Goal: Task Accomplishment & Management: Manage account settings

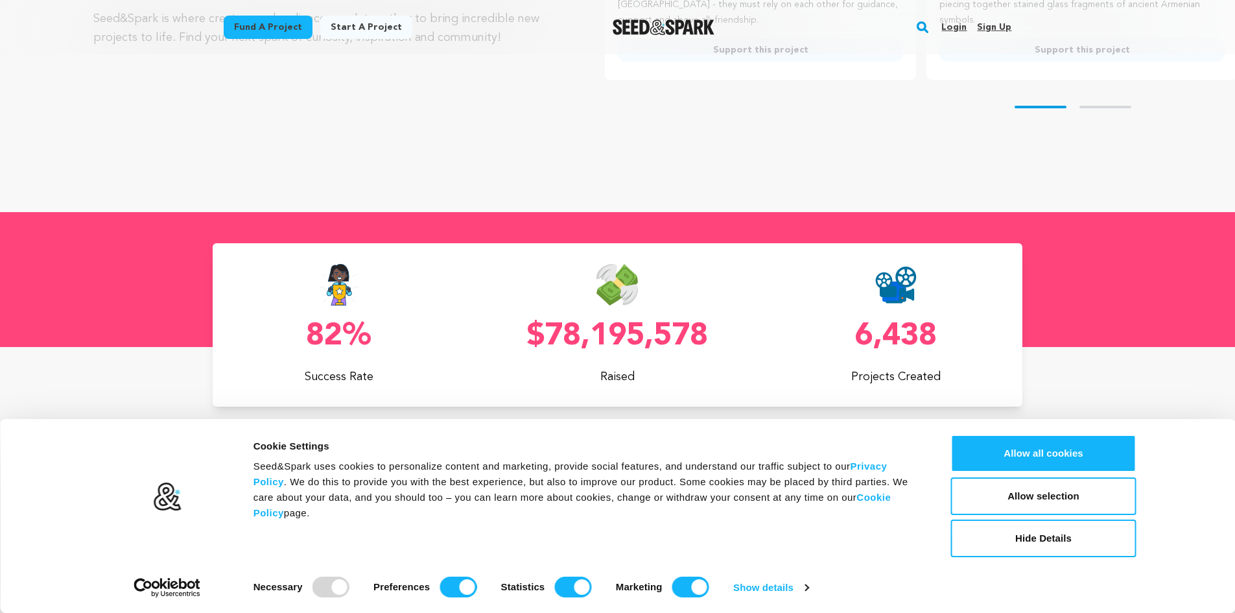
click at [996, 28] on link "Sign up" at bounding box center [994, 27] width 34 height 21
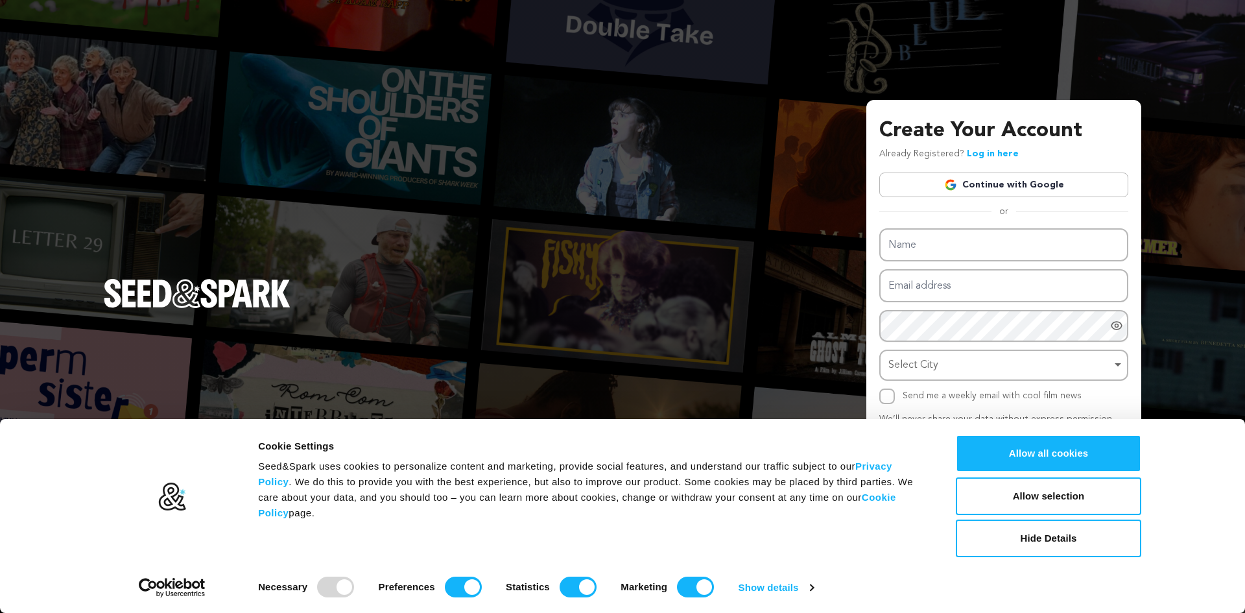
click at [974, 187] on link "Continue with Google" at bounding box center [1003, 184] width 249 height 25
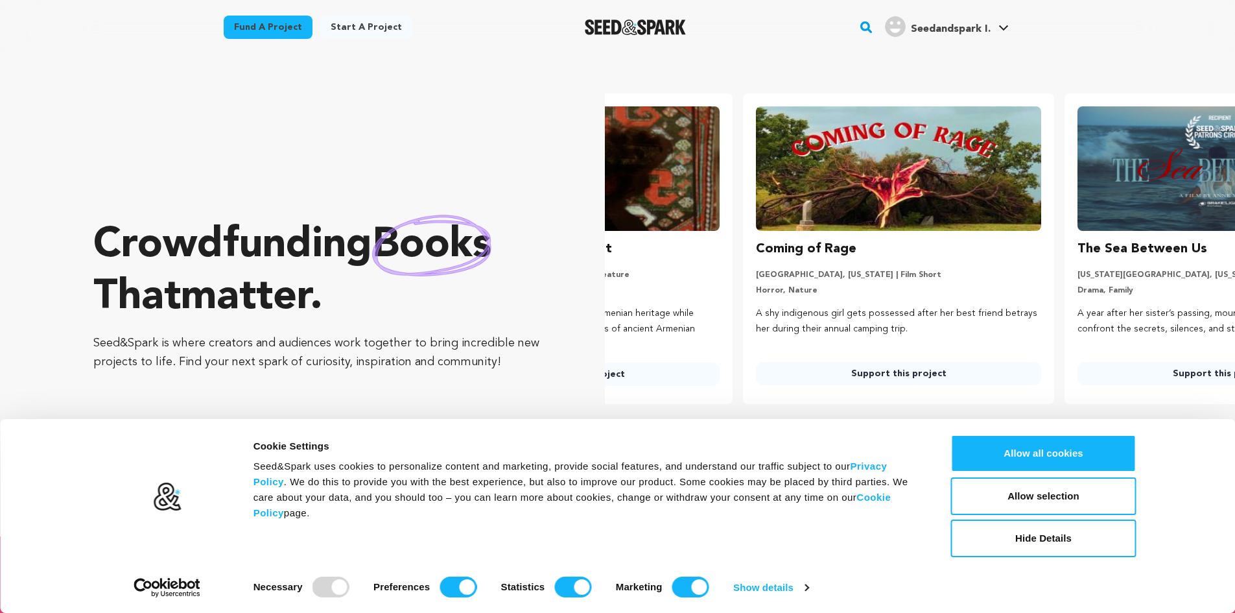
scroll to position [0, 332]
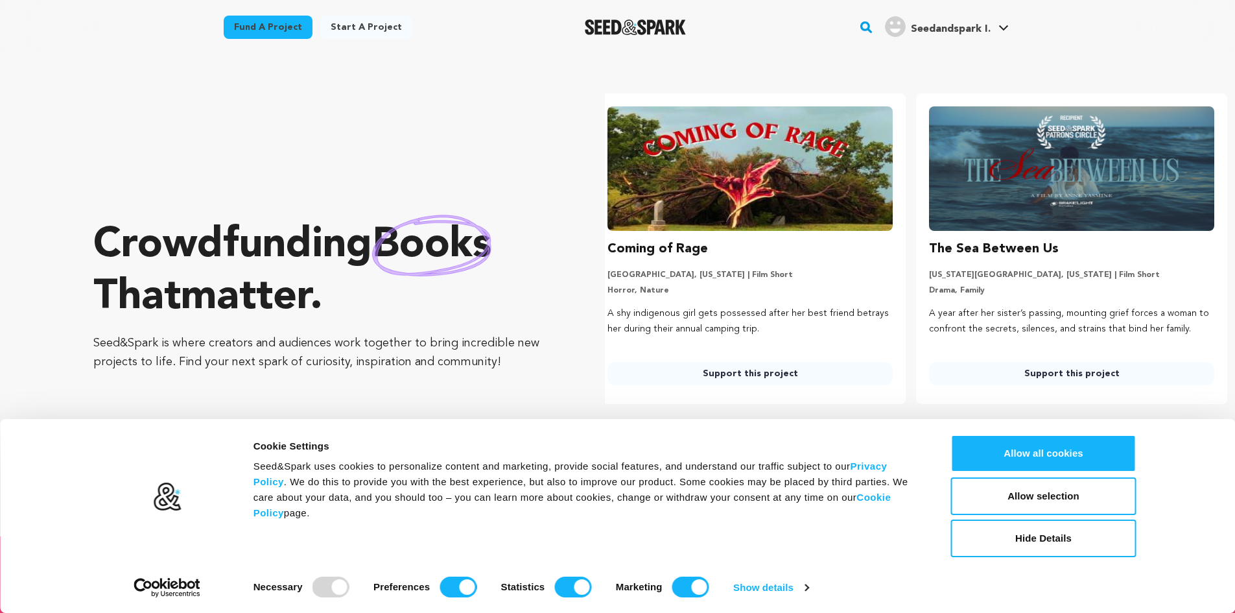
click at [949, 33] on span "Seedandspark I." at bounding box center [951, 29] width 80 height 10
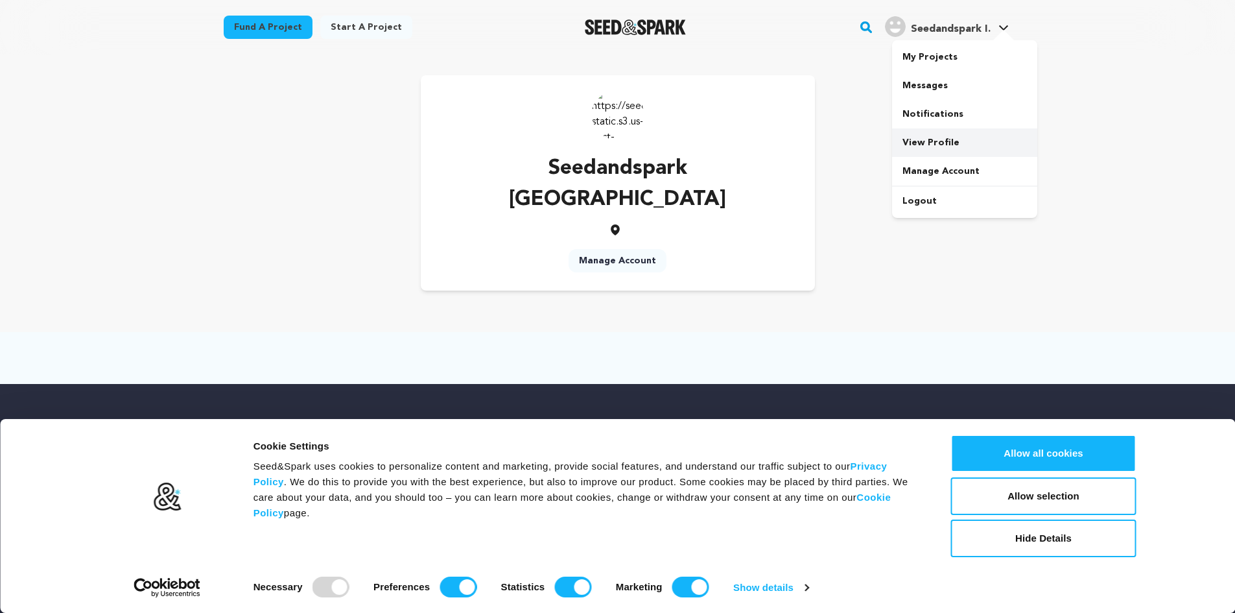
click at [926, 148] on link "View Profile" at bounding box center [964, 142] width 145 height 29
click at [624, 249] on link "Manage Account" at bounding box center [618, 260] width 98 height 23
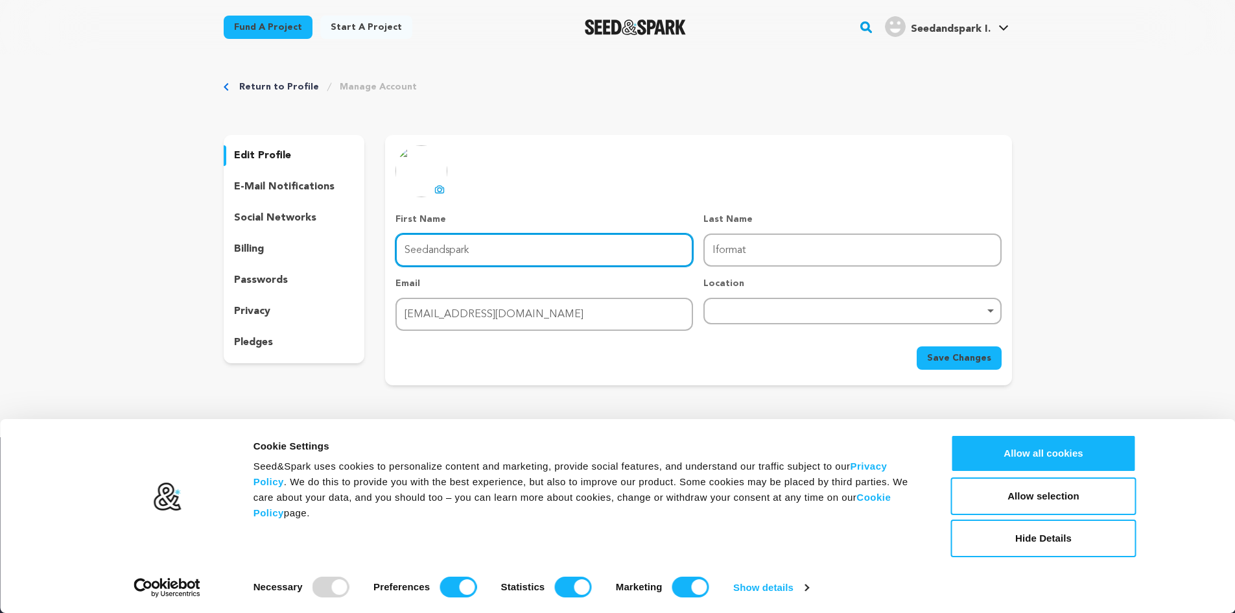
drag, startPoint x: 538, startPoint y: 246, endPoint x: 360, endPoint y: 249, distance: 177.7
click at [360, 249] on div "edit profile e-mail notifications social networks billing passwords privacy ple…" at bounding box center [618, 260] width 788 height 250
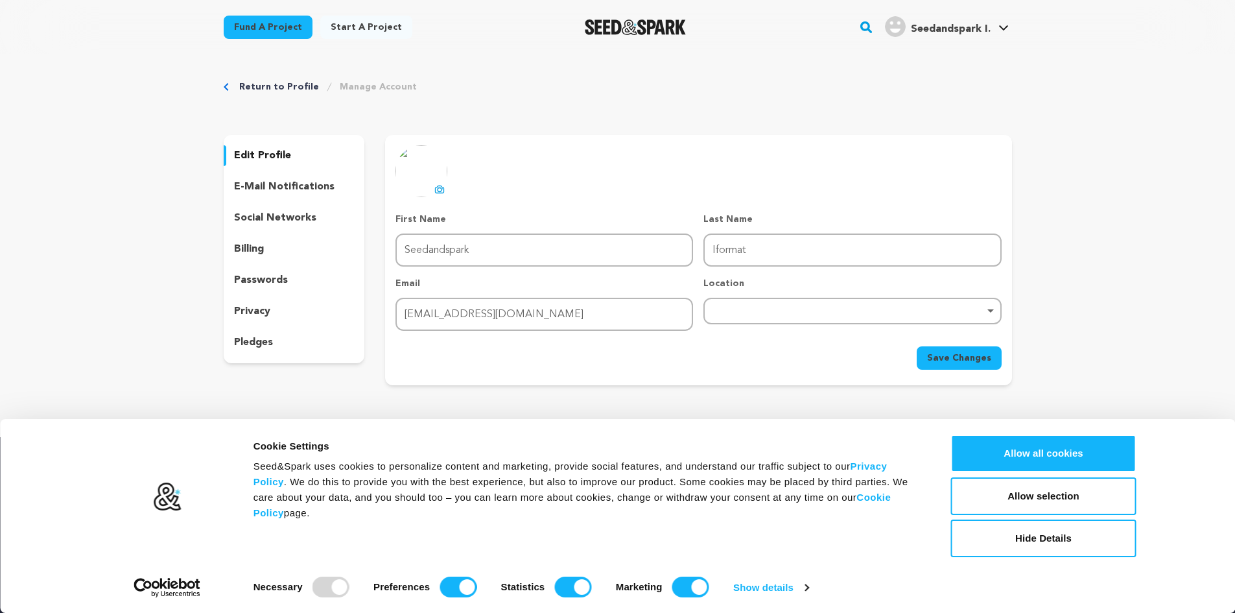
click at [272, 158] on p "edit profile" at bounding box center [262, 156] width 57 height 16
click at [276, 159] on p "edit profile" at bounding box center [262, 156] width 57 height 16
click at [278, 160] on p "edit profile" at bounding box center [262, 156] width 57 height 16
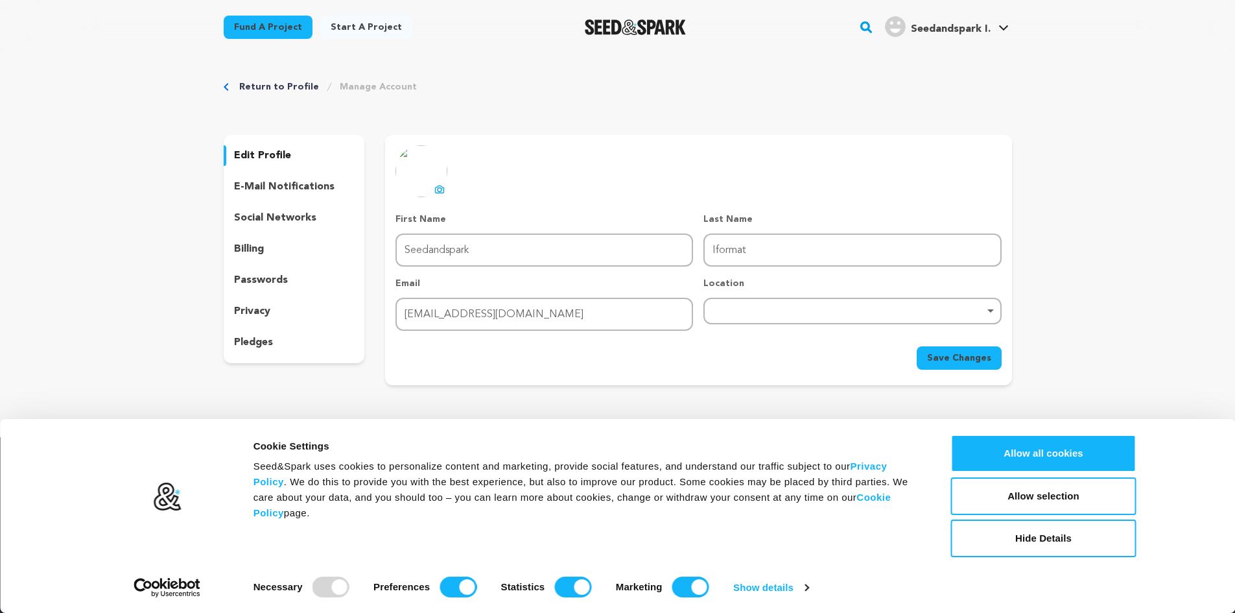
click at [278, 160] on p "edit profile" at bounding box center [262, 156] width 57 height 16
